Goal: Task Accomplishment & Management: Use online tool/utility

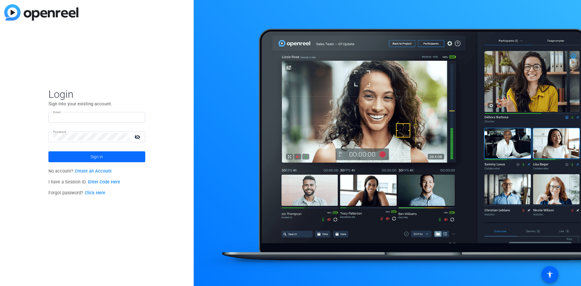
type input "[EMAIL_ADDRESS][DOMAIN_NAME]"
click at [86, 158] on span at bounding box center [96, 157] width 97 height 15
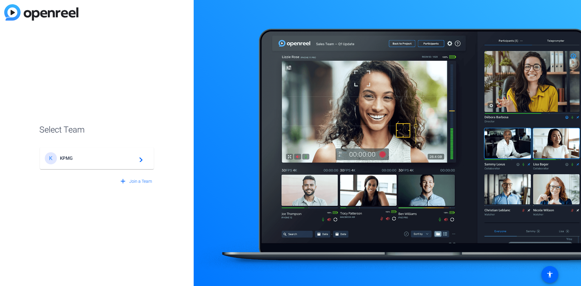
click at [113, 160] on span "KPMG" at bounding box center [98, 158] width 76 height 5
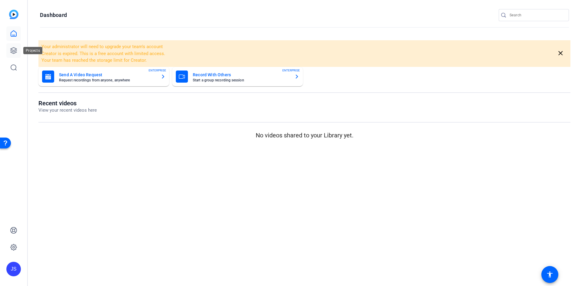
click at [15, 52] on icon at bounding box center [14, 51] width 6 height 6
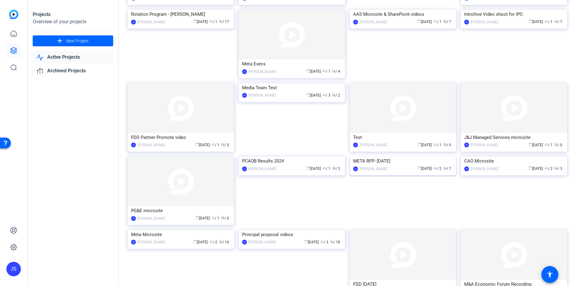
scroll to position [212, 0]
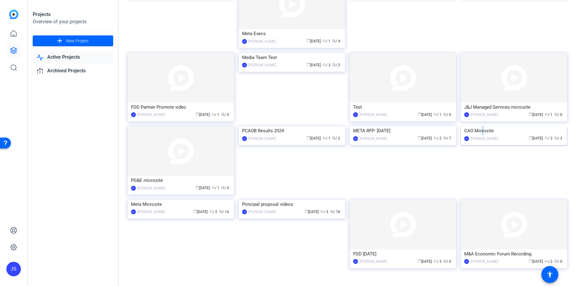
click at [481, 135] on div "CAO Microsite" at bounding box center [514, 130] width 100 height 9
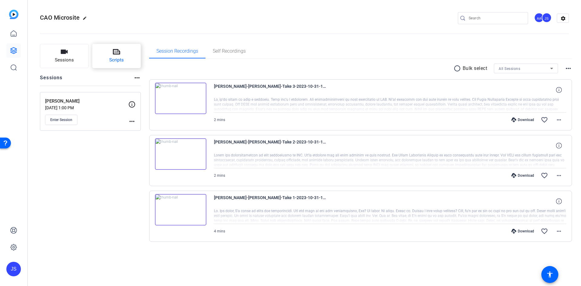
click at [105, 54] on button "Scripts" at bounding box center [116, 56] width 49 height 24
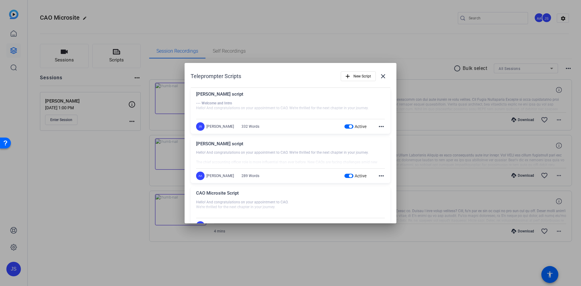
click at [305, 105] on div at bounding box center [290, 108] width 189 height 15
click at [225, 102] on div at bounding box center [290, 108] width 189 height 15
click at [219, 94] on div "[PERSON_NAME] script" at bounding box center [290, 96] width 189 height 10
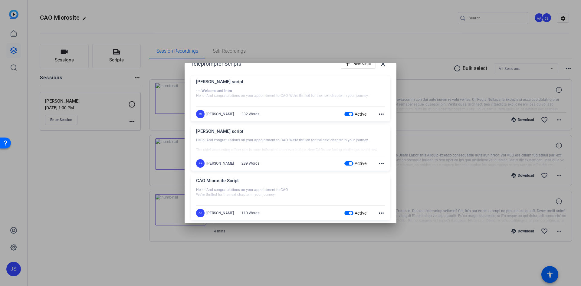
scroll to position [19, 0]
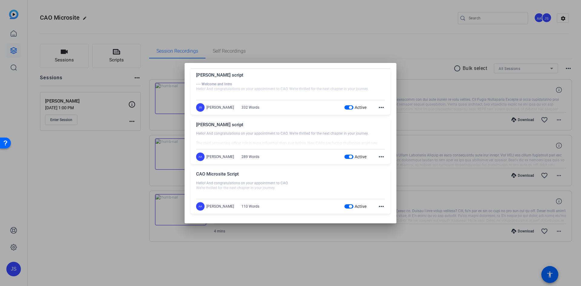
click at [378, 206] on mat-icon "more_horiz" at bounding box center [381, 206] width 7 height 7
click at [378, 108] on div at bounding box center [290, 143] width 581 height 286
click at [378, 106] on mat-icon "more_horiz" at bounding box center [381, 107] width 7 height 7
click at [386, 118] on span "Edit" at bounding box center [392, 116] width 24 height 7
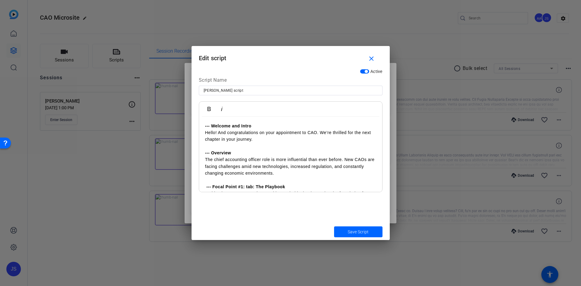
click at [297, 156] on p "The chief accounting officer role is more influential than ever before. New CAO…" at bounding box center [290, 166] width 171 height 20
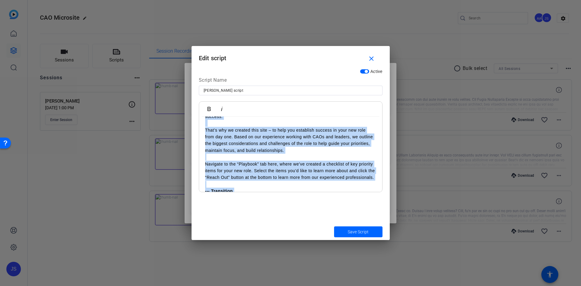
scroll to position [0, 0]
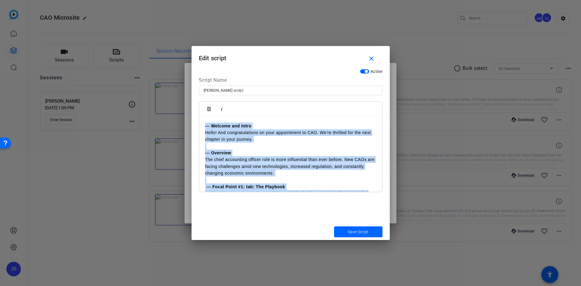
drag, startPoint x: 313, startPoint y: 183, endPoint x: 202, endPoint y: 127, distance: 124.3
click at [202, 127] on div "--- Welcome and Intro Hello! And congratulations on your appointment to CAO. We…" at bounding box center [290, 275] width 183 height 317
copy div "--- Loremip dol Sitam Conse! Adi elitseddoeiusmo te inci utlaboreetd ma ALI. En…"
click at [370, 54] on span "button" at bounding box center [372, 58] width 19 height 15
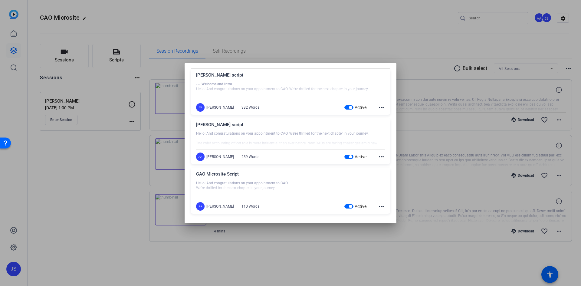
click at [378, 157] on mat-icon "more_horiz" at bounding box center [381, 156] width 7 height 7
click at [393, 165] on span "Edit" at bounding box center [392, 165] width 24 height 7
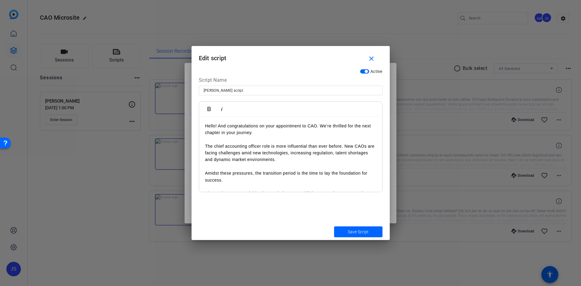
click at [327, 159] on p "The chief accounting officer role is more influential than ever before. New CAO…" at bounding box center [290, 153] width 171 height 20
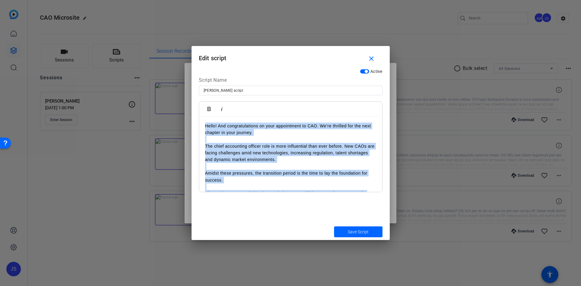
copy div "Lorem! Ips dolorsitametcon ad elit seddoeiusmo te INC. Ut’la etdolore mag ali e…"
click at [373, 57] on mat-icon "close" at bounding box center [372, 59] width 8 height 8
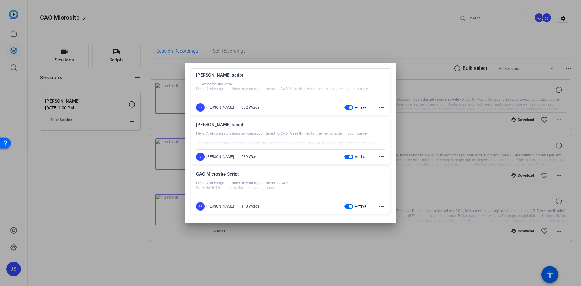
click at [379, 206] on mat-icon "more_horiz" at bounding box center [381, 206] width 7 height 7
click at [383, 212] on span "Edit" at bounding box center [392, 215] width 24 height 7
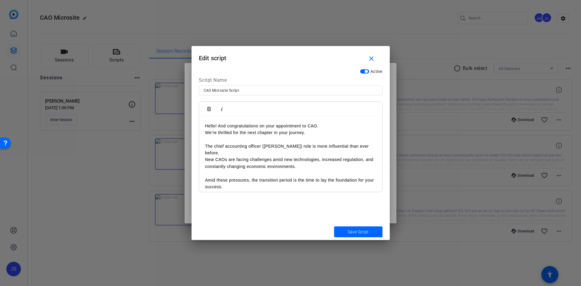
click at [288, 156] on p "New CAOs are facing challenges amid new technologies, increased regulation, and…" at bounding box center [290, 163] width 171 height 14
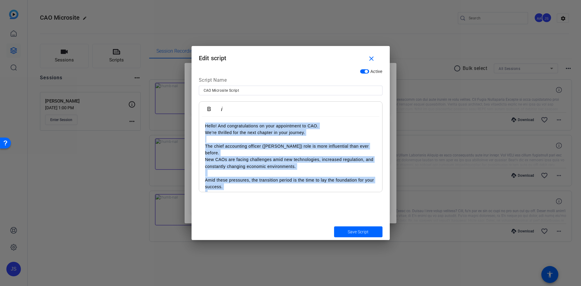
drag, startPoint x: 298, startPoint y: 185, endPoint x: 199, endPoint y: 120, distance: 117.9
click at [199, 120] on div "Hello! And congratulations on your appointment to CAO. We’re thrilled for the n…" at bounding box center [290, 174] width 183 height 114
copy div "Hello! And congratulations on your appointment to CAO. We’re thrilled for the n…"
click at [373, 60] on mat-icon "close" at bounding box center [372, 59] width 8 height 8
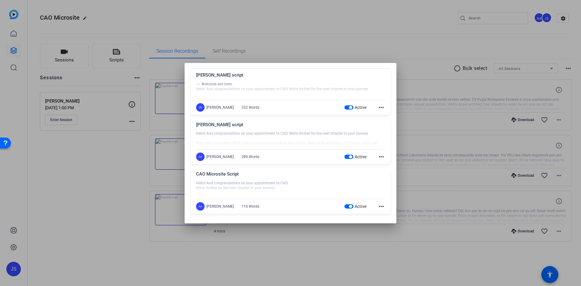
drag, startPoint x: 122, startPoint y: 189, endPoint x: 154, endPoint y: 184, distance: 32.5
click at [122, 189] on div at bounding box center [290, 143] width 581 height 286
